Goal: Information Seeking & Learning: Learn about a topic

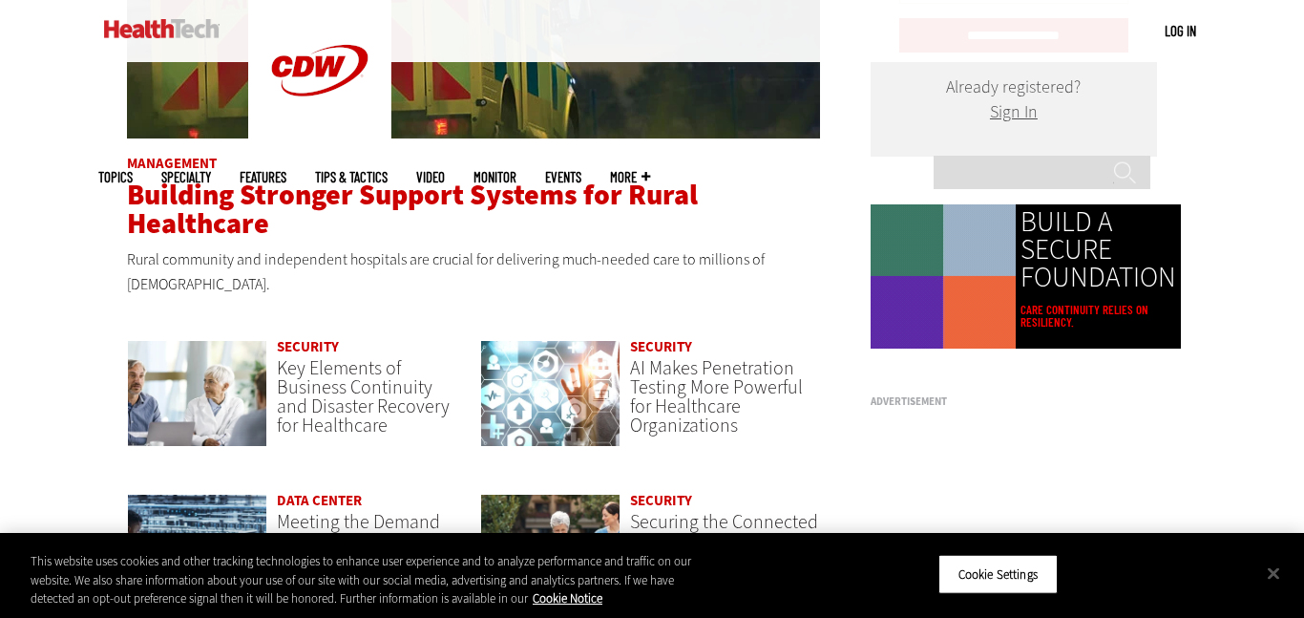
click at [275, 186] on span "Building Stronger Support Systems for Rural Healthcare" at bounding box center [412, 209] width 571 height 67
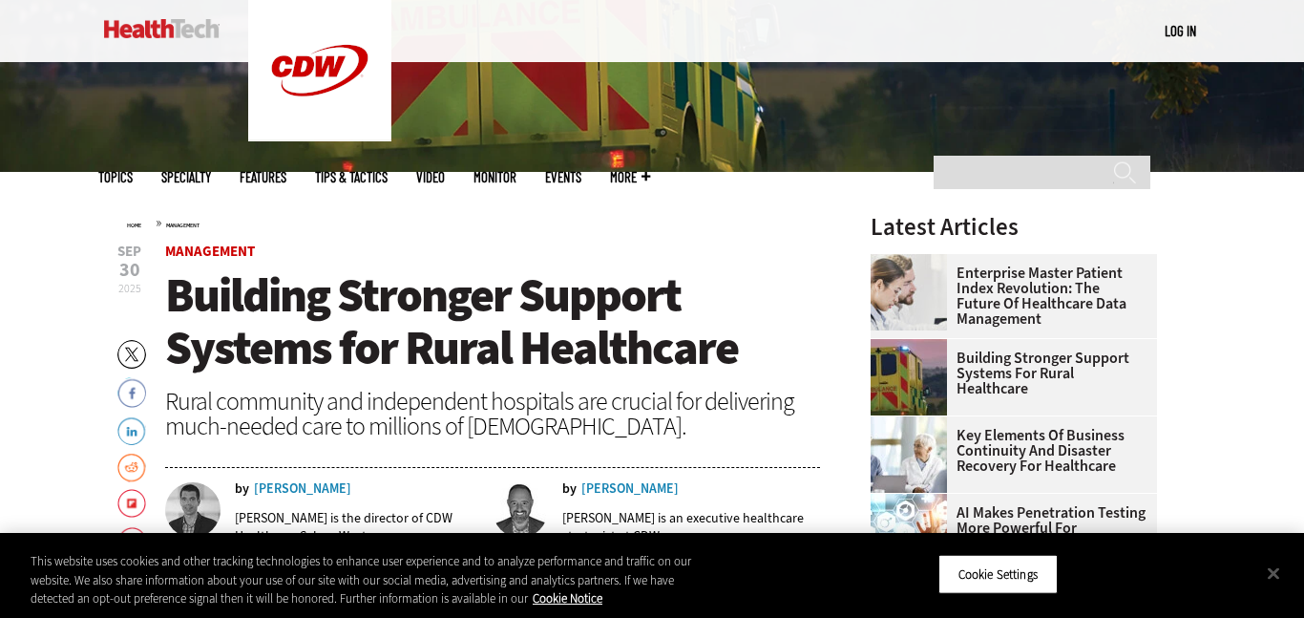
click at [709, 222] on div "Home » Management" at bounding box center [473, 222] width 693 height 15
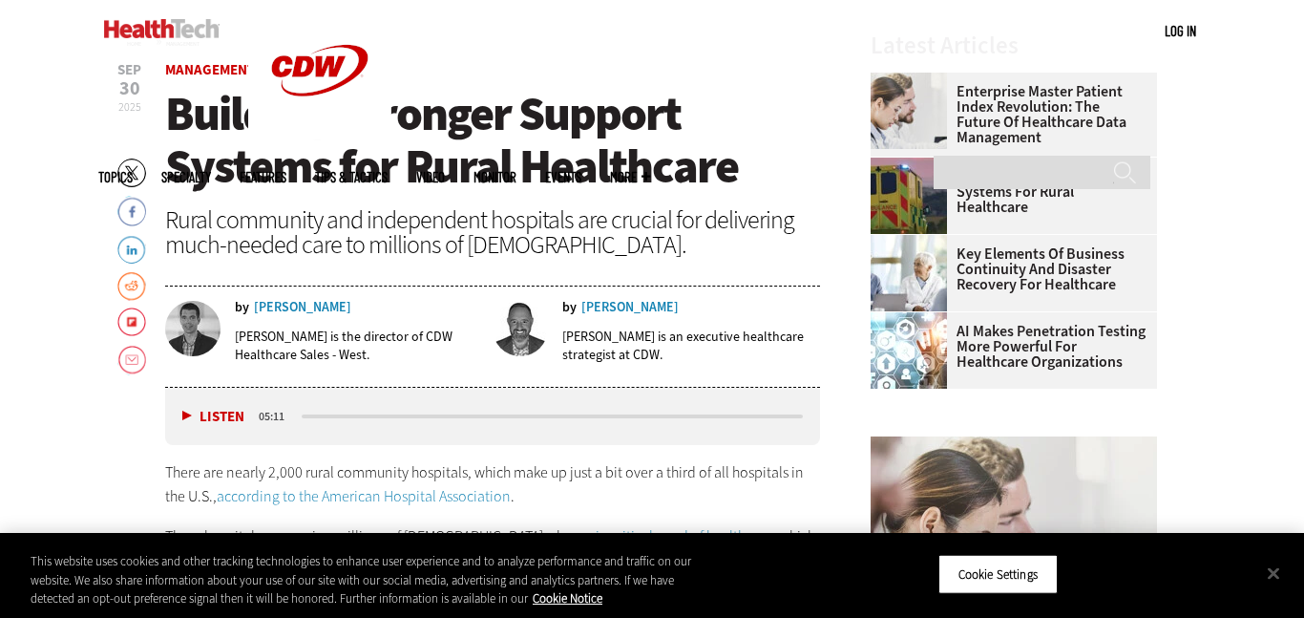
scroll to position [639, 0]
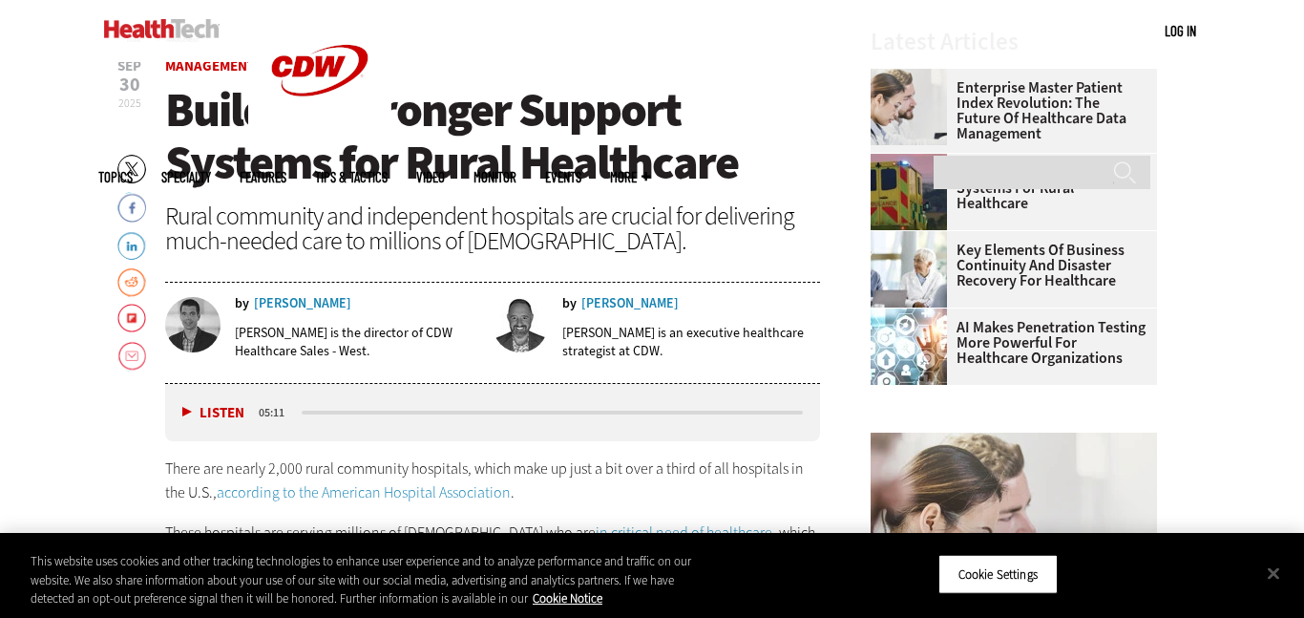
click at [401, 146] on span "Building Stronger Support Systems for Rural Healthcare" at bounding box center [451, 135] width 573 height 115
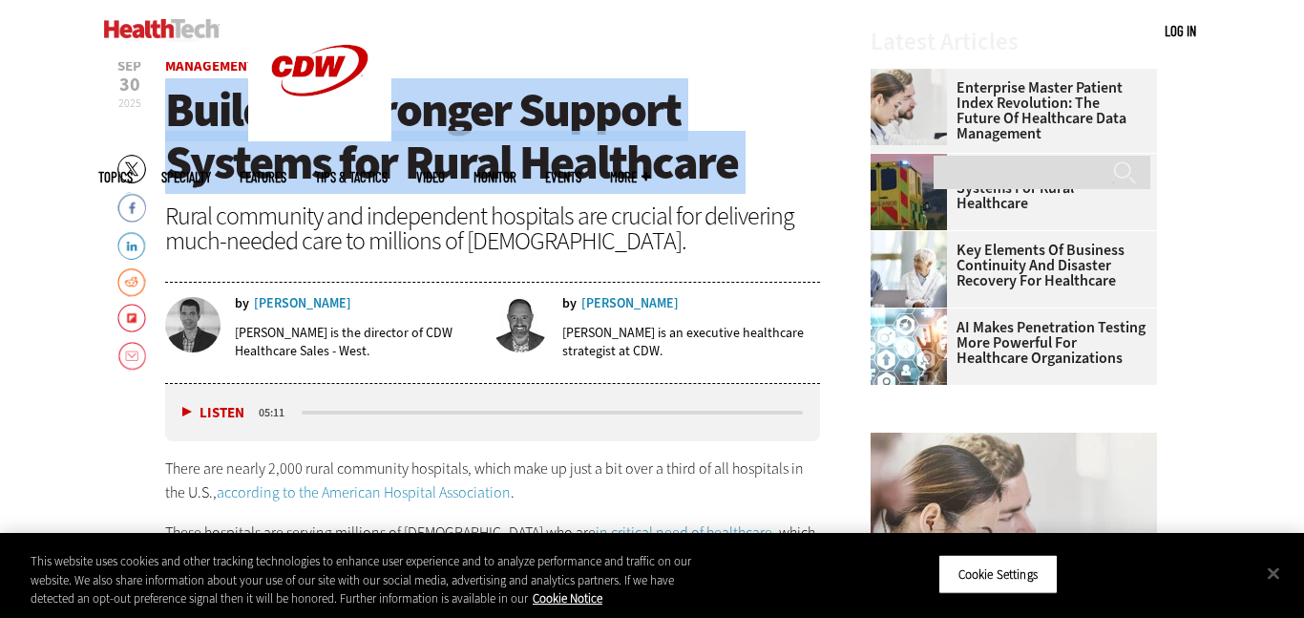
copy header "Building Stronger Support Systems for Rural Healthcare"
